Goal: Transaction & Acquisition: Download file/media

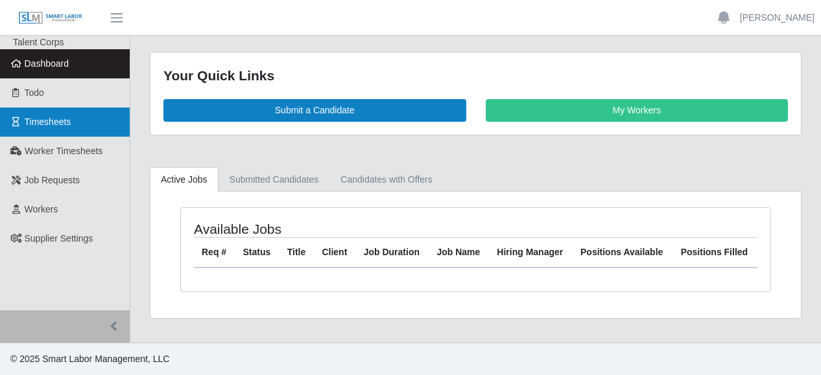
drag, startPoint x: 36, startPoint y: 94, endPoint x: 47, endPoint y: 121, distance: 29.4
click at [36, 95] on span "Todo" at bounding box center [34, 93] width 19 height 10
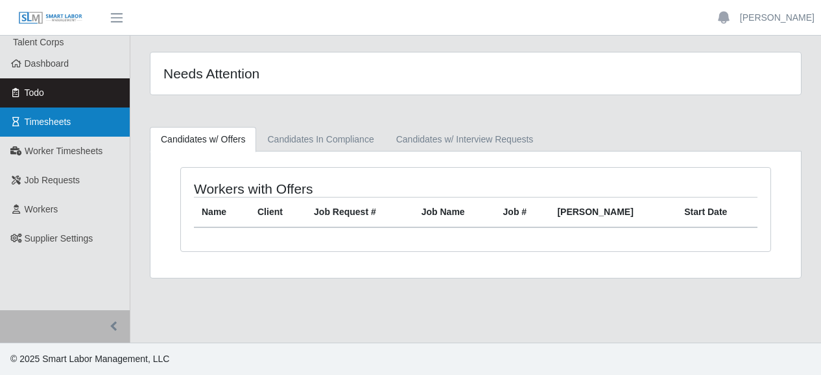
click at [63, 119] on span "Timesheets" at bounding box center [48, 122] width 47 height 10
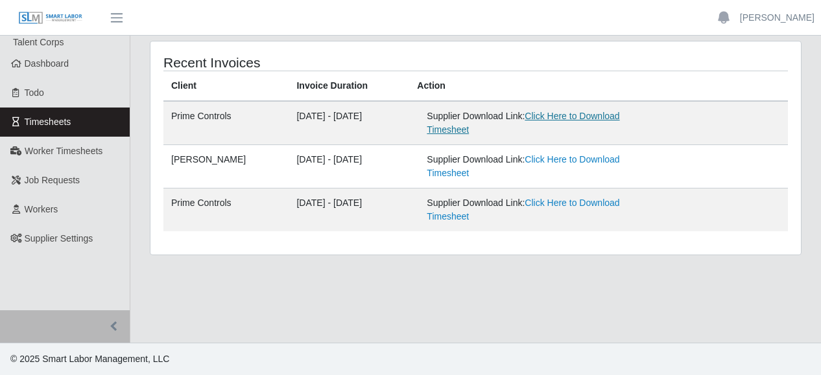
click at [603, 114] on link "Click Here to Download Timesheet" at bounding box center [523, 123] width 193 height 24
click at [765, 313] on main "Recent Invoices Client Invoice Duration Action Prime Controls [DATE] - [DATE] S…" at bounding box center [475, 189] width 691 height 307
click at [588, 114] on link "Click Here to Download Timesheet" at bounding box center [523, 123] width 193 height 24
click at [796, 281] on main "Recent Invoices Client Invoice Duration Action Prime Controls [DATE] - [DATE] S…" at bounding box center [475, 189] width 691 height 307
